Goal: Find contact information: Find contact information

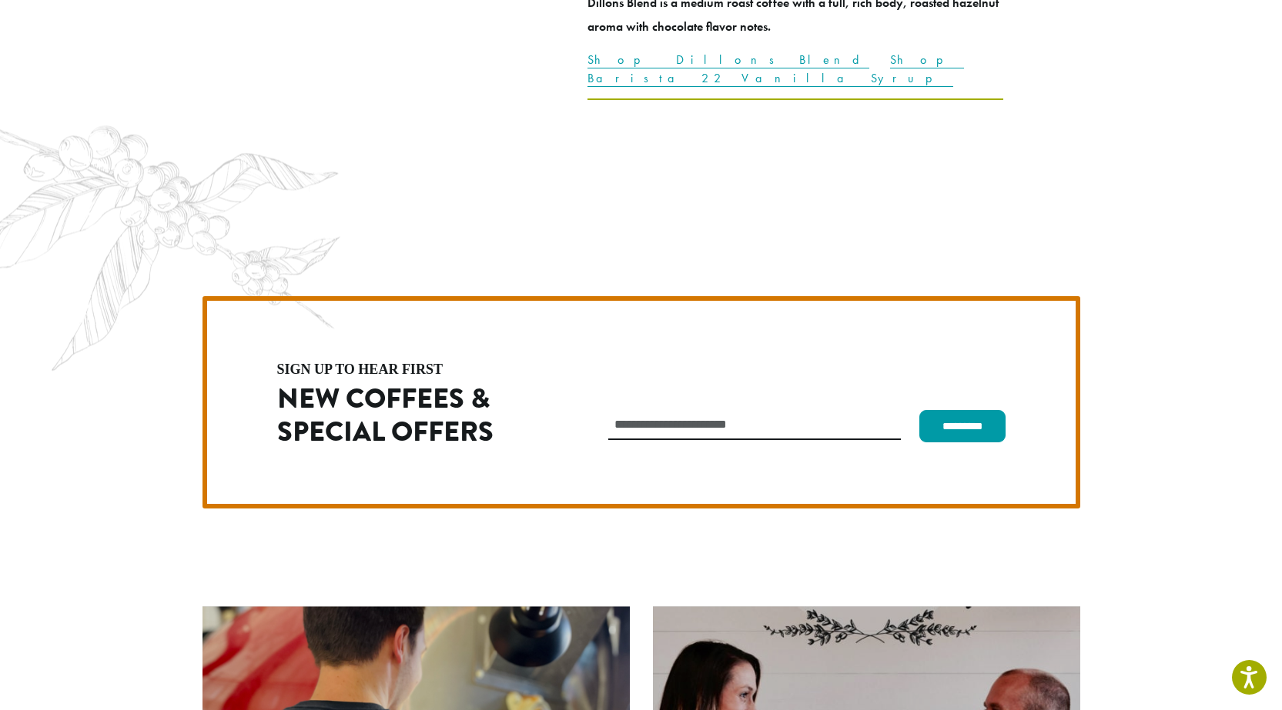
scroll to position [4350, 0]
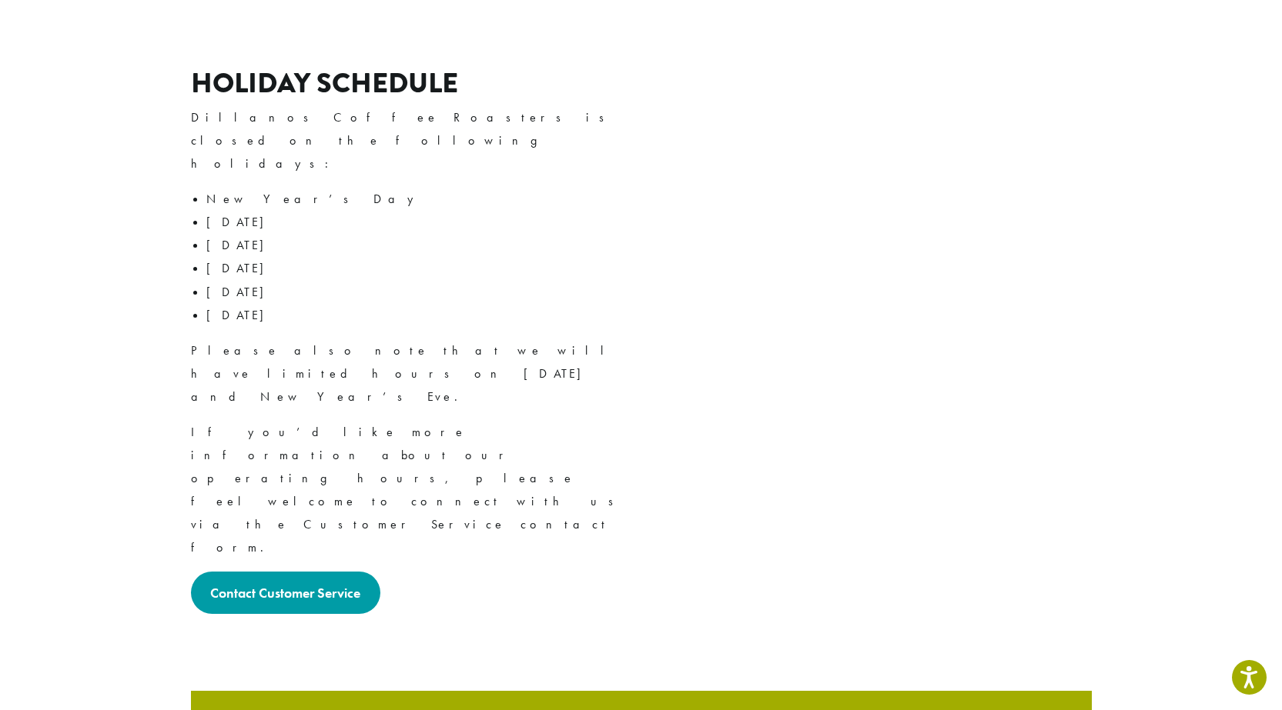
scroll to position [2005, 0]
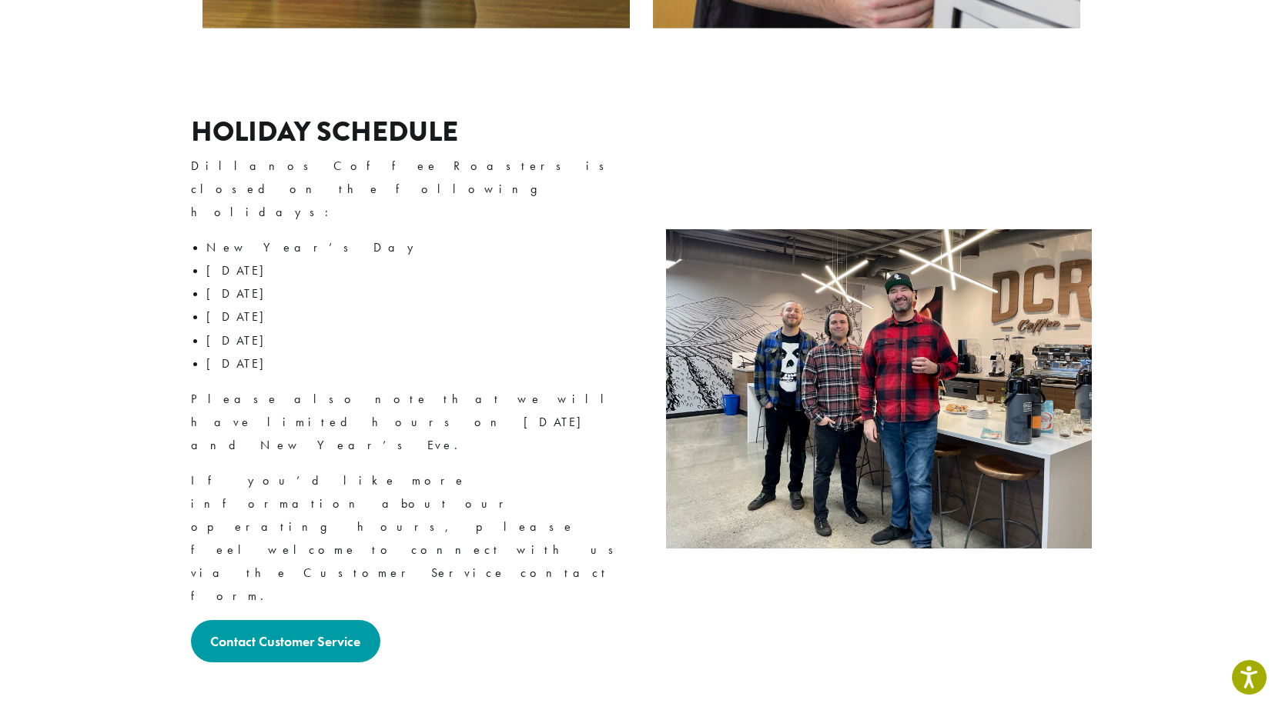
click at [889, 229] on img at bounding box center [879, 388] width 426 height 319
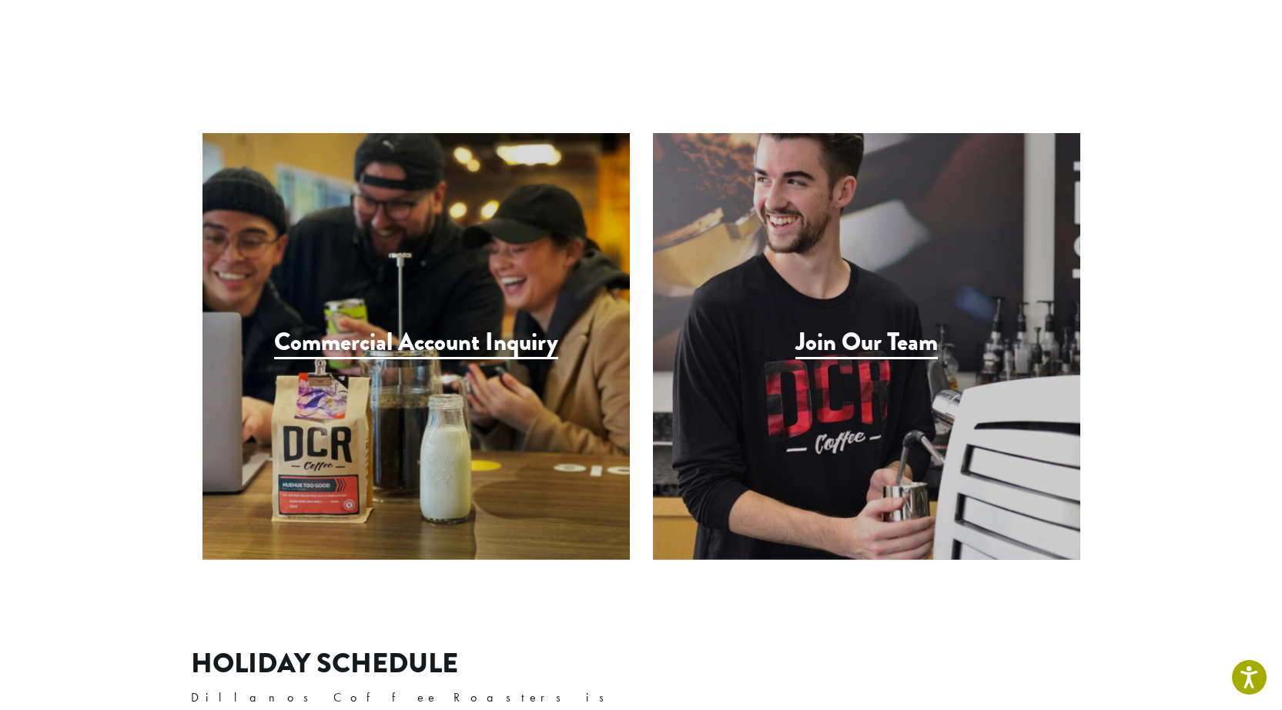
scroll to position [1466, 0]
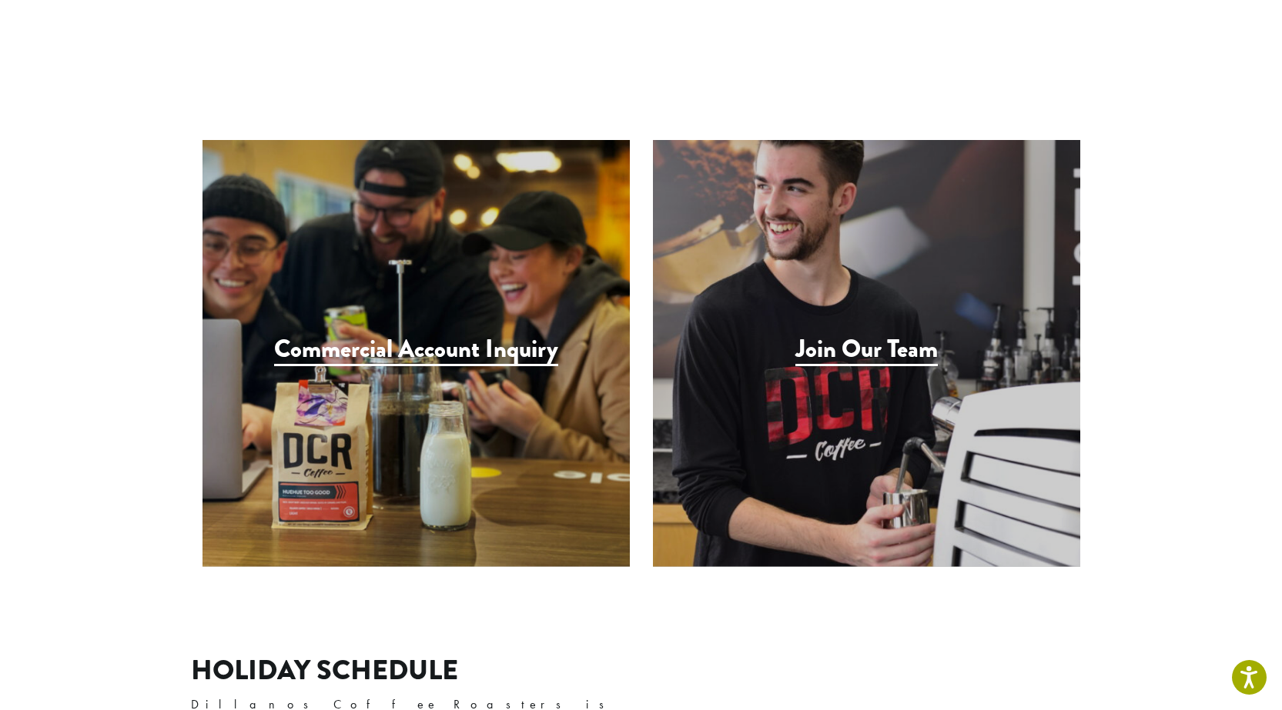
click at [884, 335] on h3 "Join Our Team" at bounding box center [866, 351] width 142 height 32
